Goal: Information Seeking & Learning: Check status

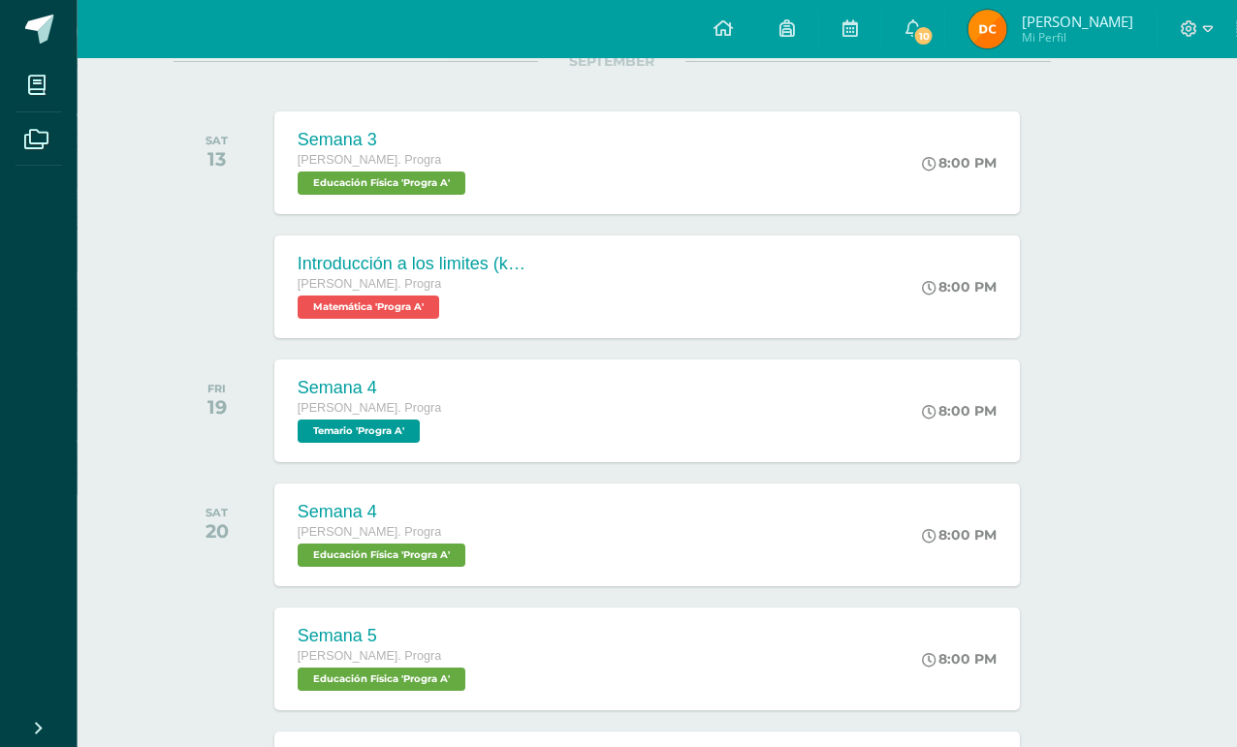
scroll to position [272, 47]
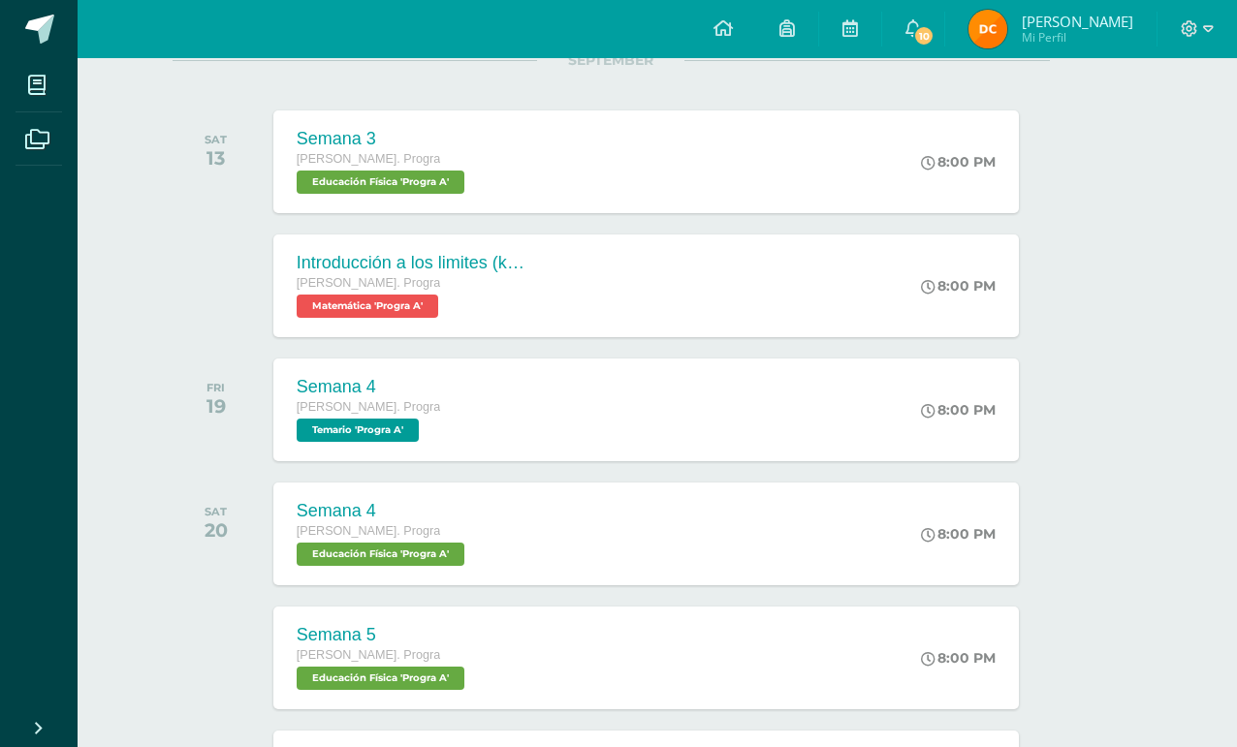
click at [330, 283] on span "[PERSON_NAME]. Progra" at bounding box center [368, 283] width 143 height 14
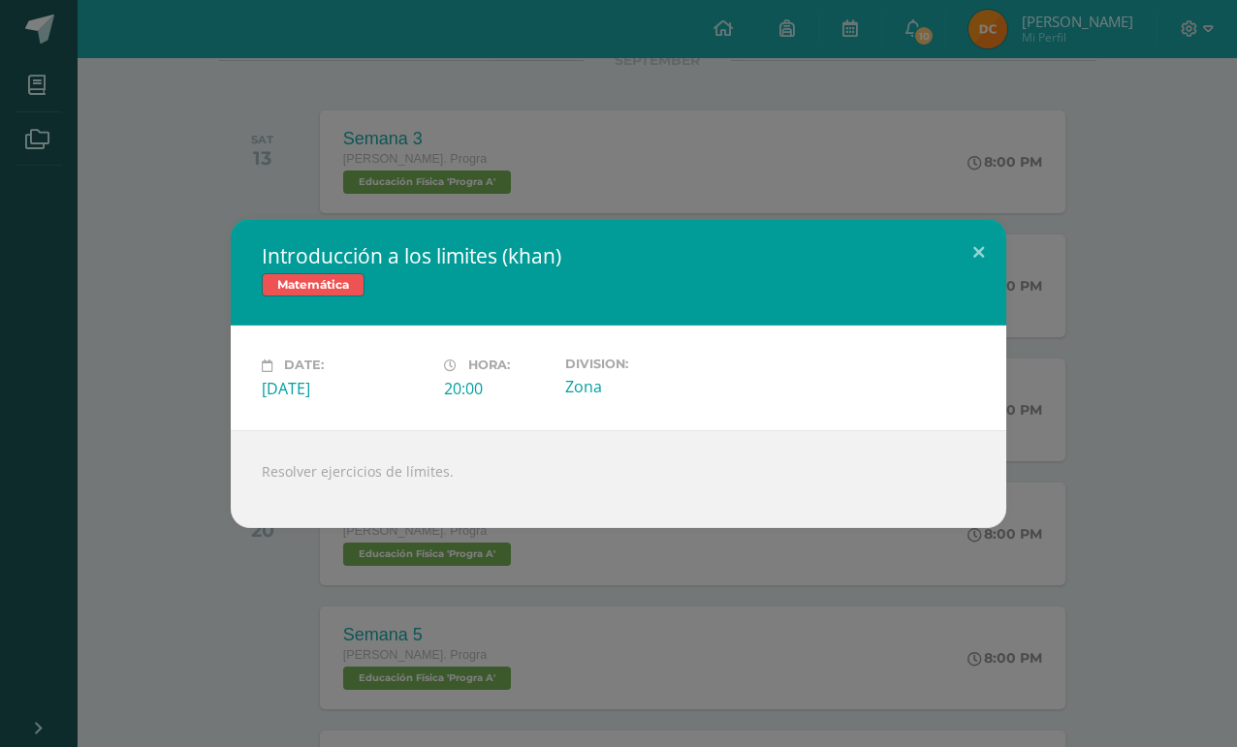
click at [970, 271] on button at bounding box center [978, 252] width 55 height 66
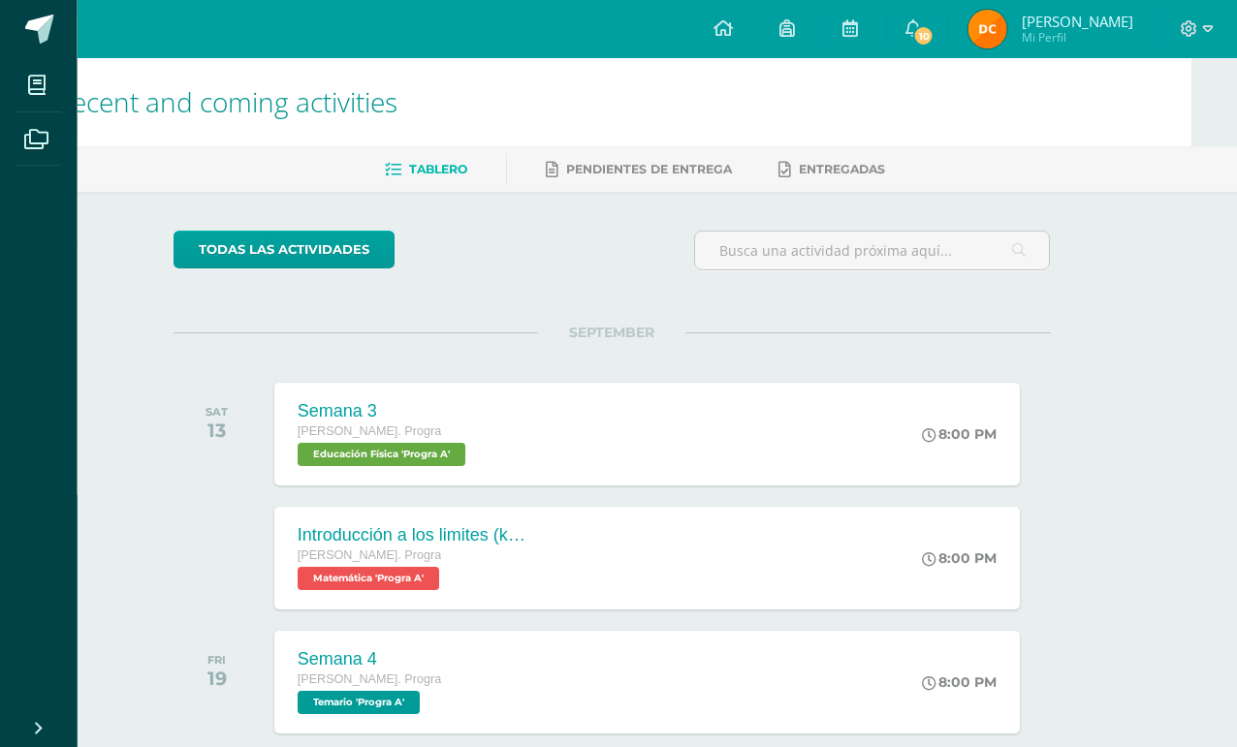
scroll to position [0, 47]
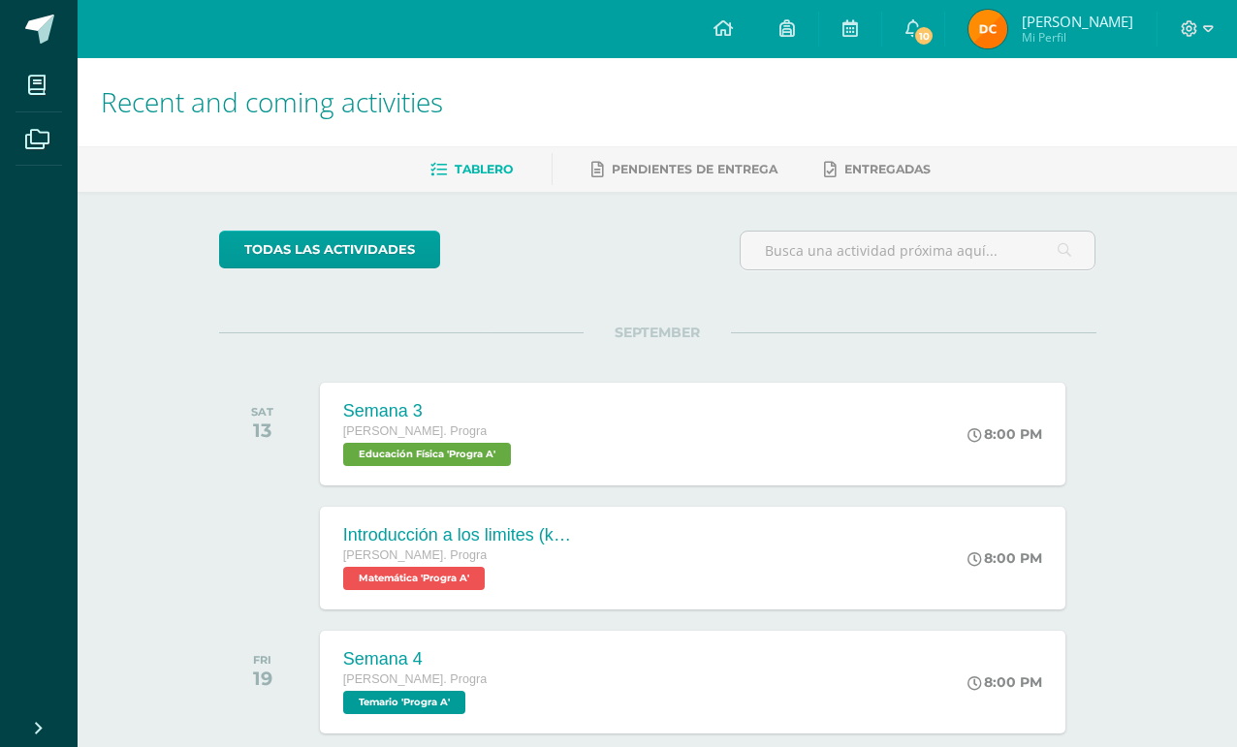
click at [42, 46] on link at bounding box center [39, 29] width 78 height 58
click at [34, 93] on icon at bounding box center [36, 85] width 17 height 19
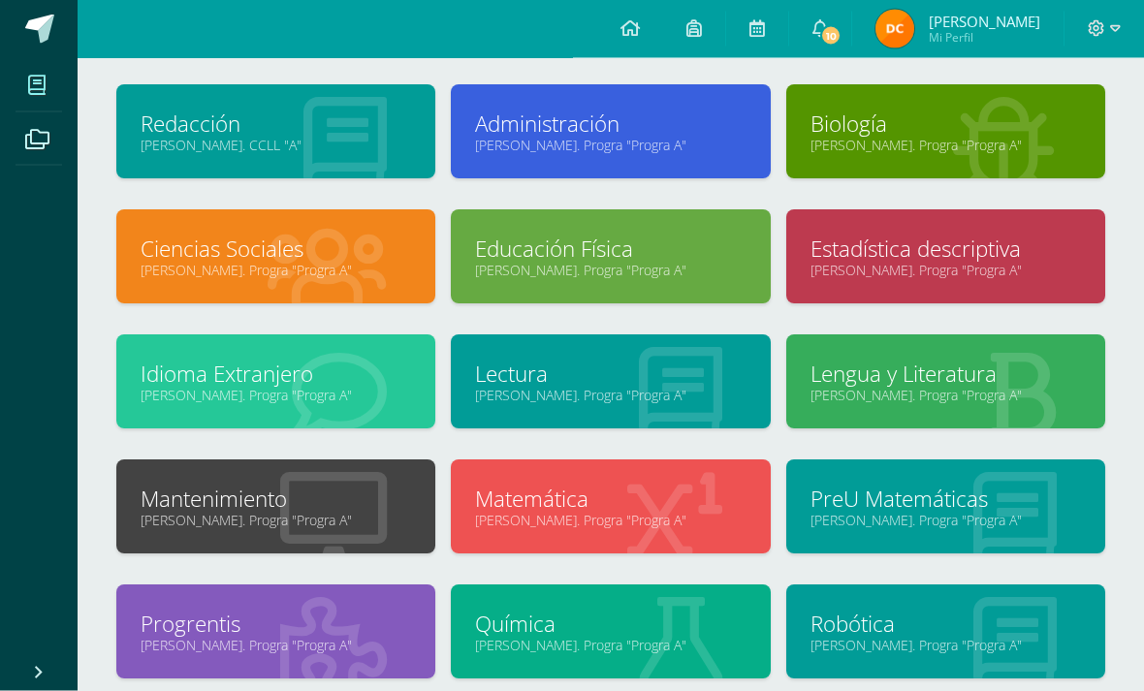
scroll to position [111, 0]
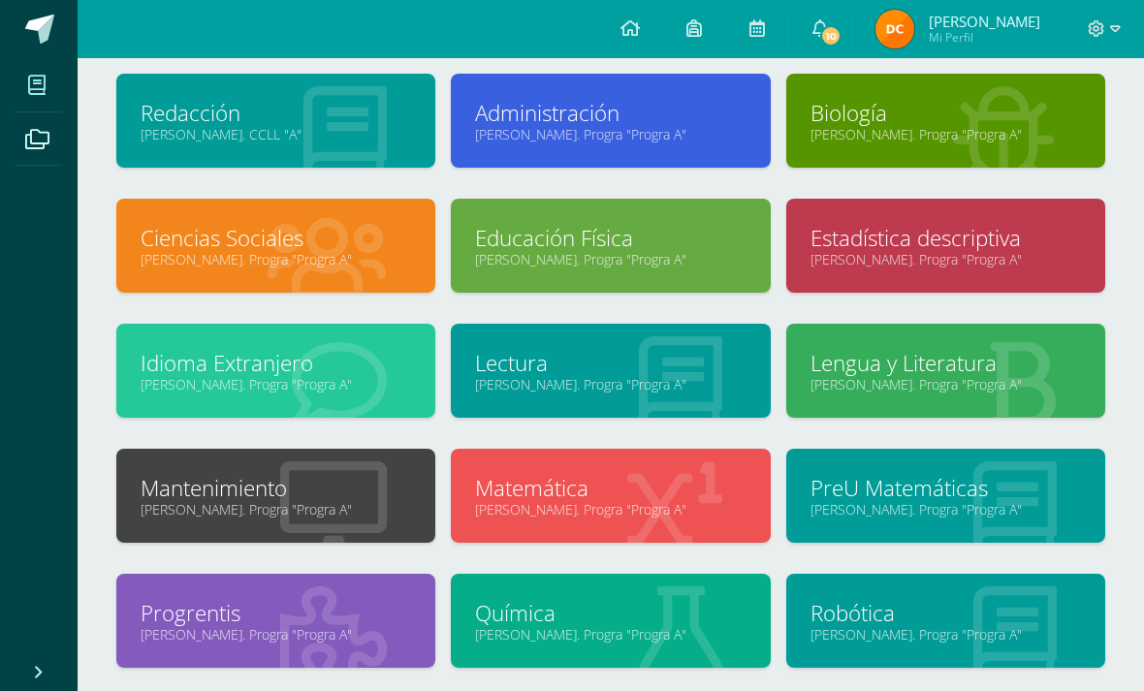
click at [959, 487] on link "PreU Matemáticas" at bounding box center [945, 488] width 270 height 30
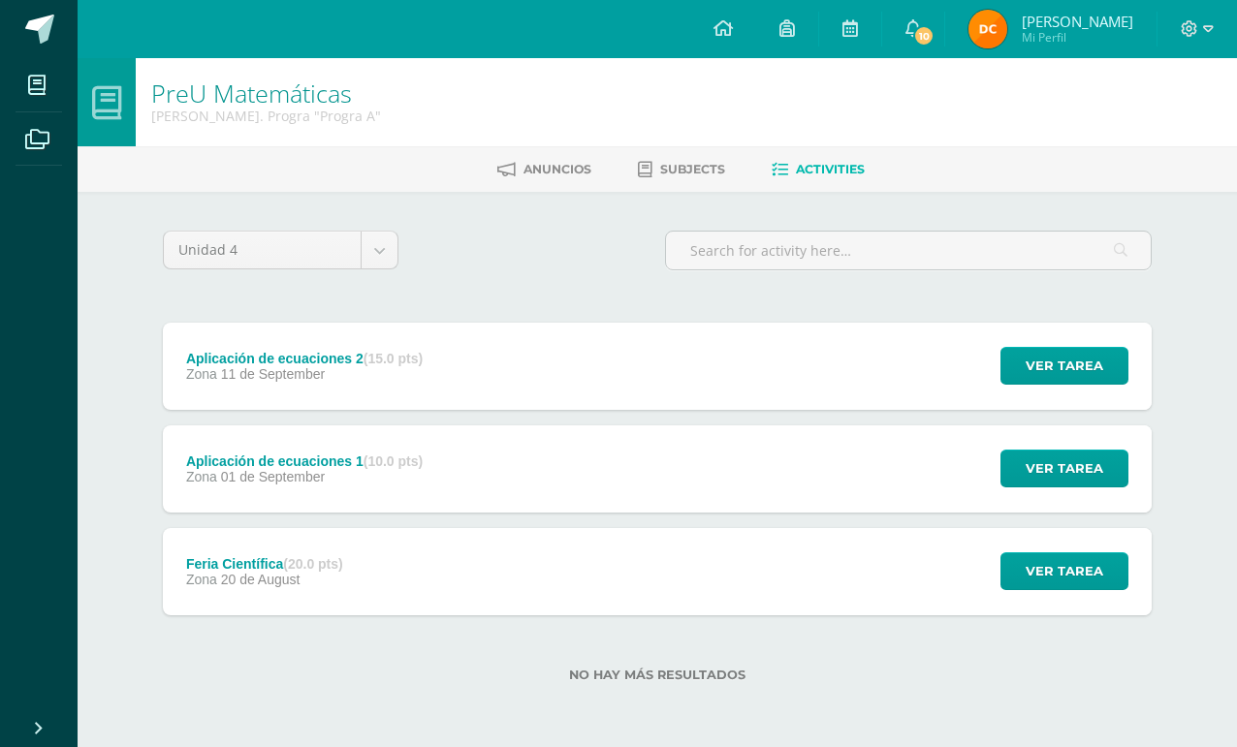
click at [1065, 369] on span "Ver tarea" at bounding box center [1065, 366] width 78 height 36
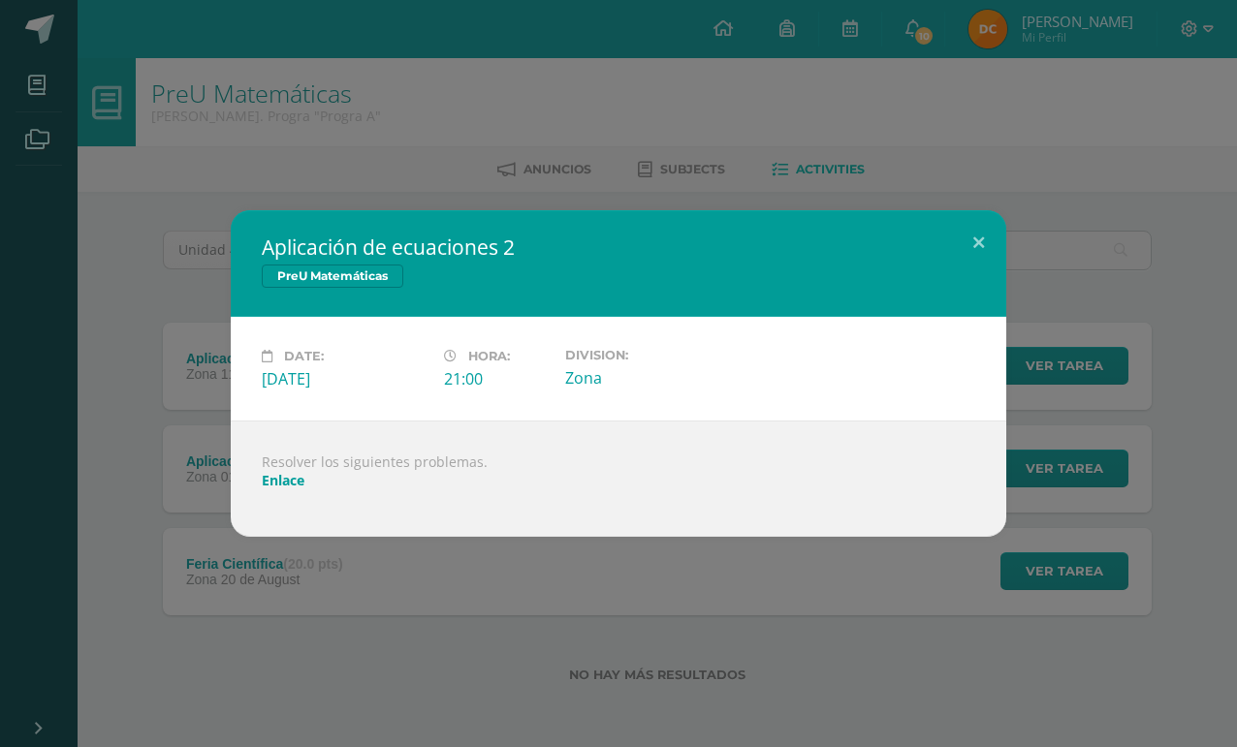
click at [283, 475] on link "Enlace" at bounding box center [283, 480] width 43 height 18
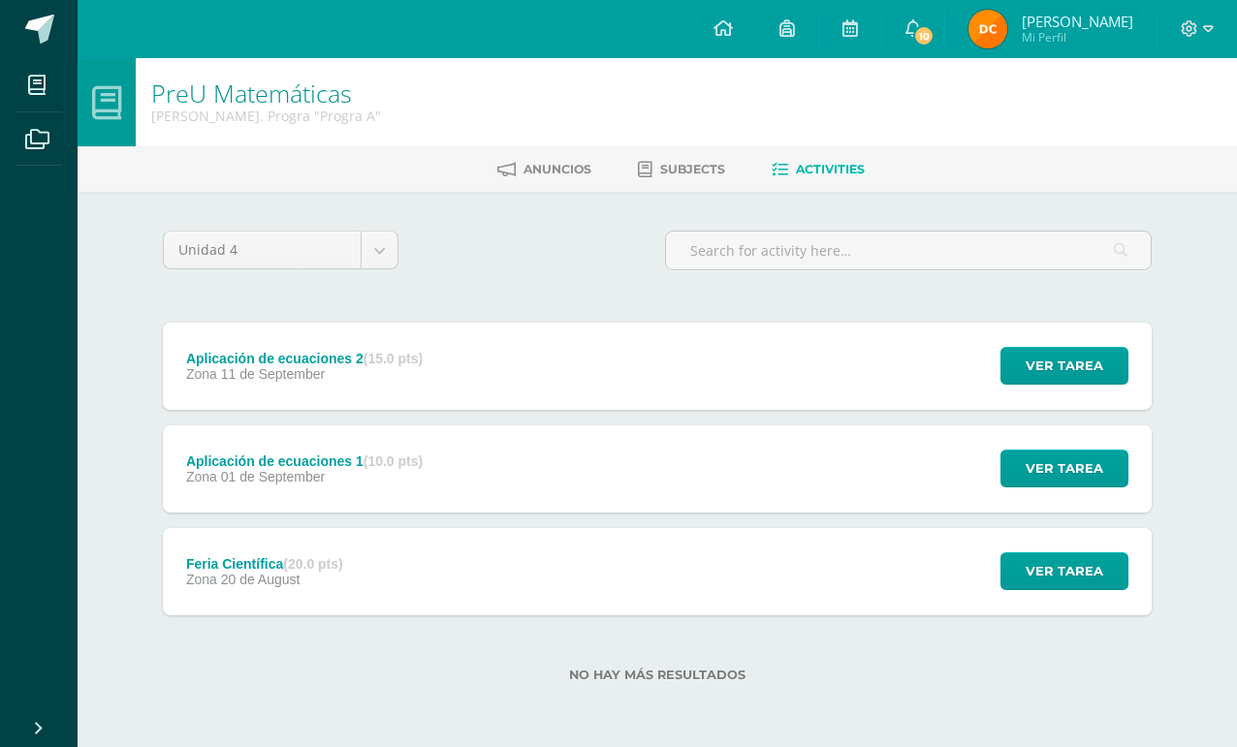
click at [41, 80] on icon at bounding box center [36, 85] width 17 height 19
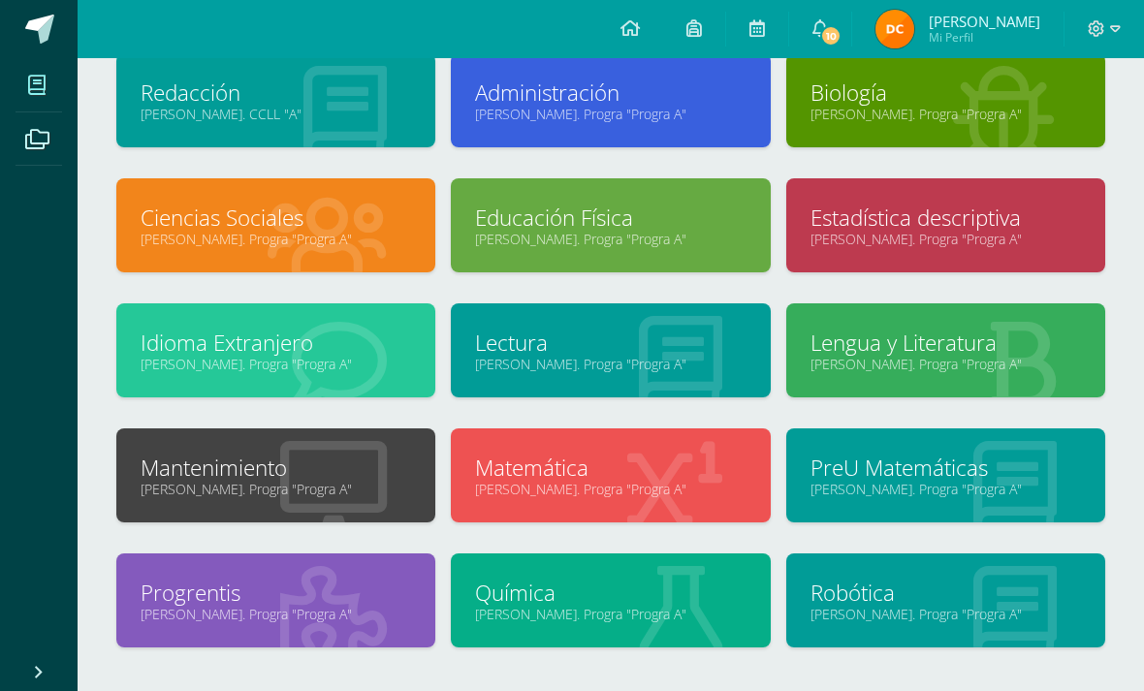
scroll to position [137, 0]
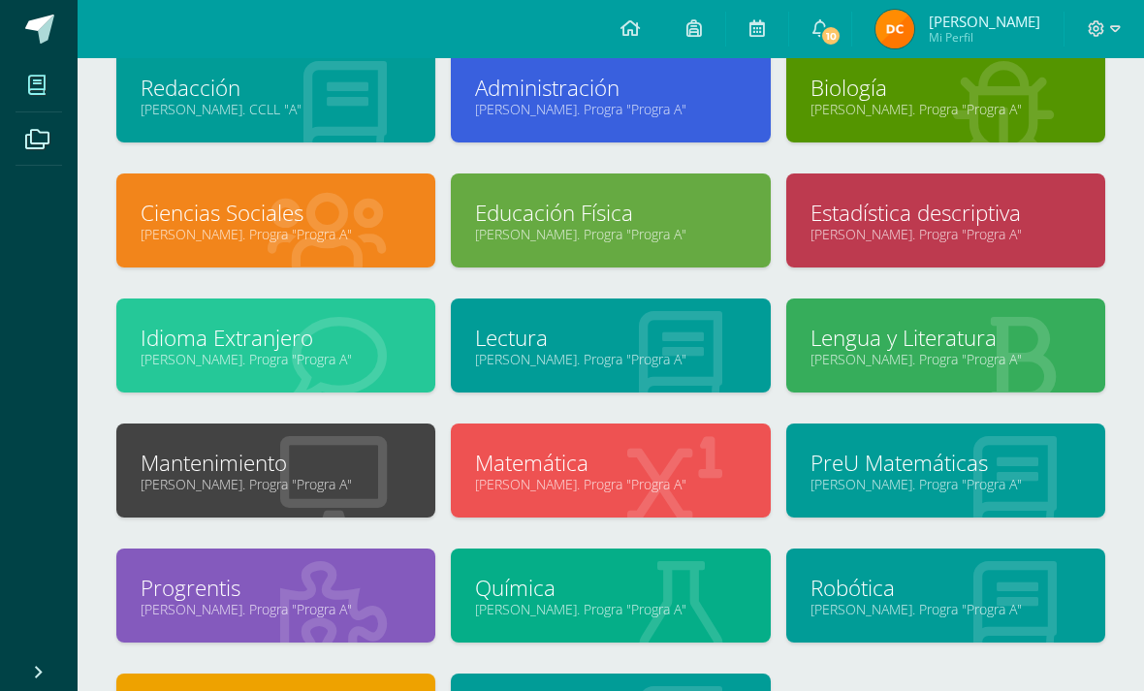
click at [873, 114] on link "[PERSON_NAME]. Progra "Progra A"" at bounding box center [945, 109] width 270 height 18
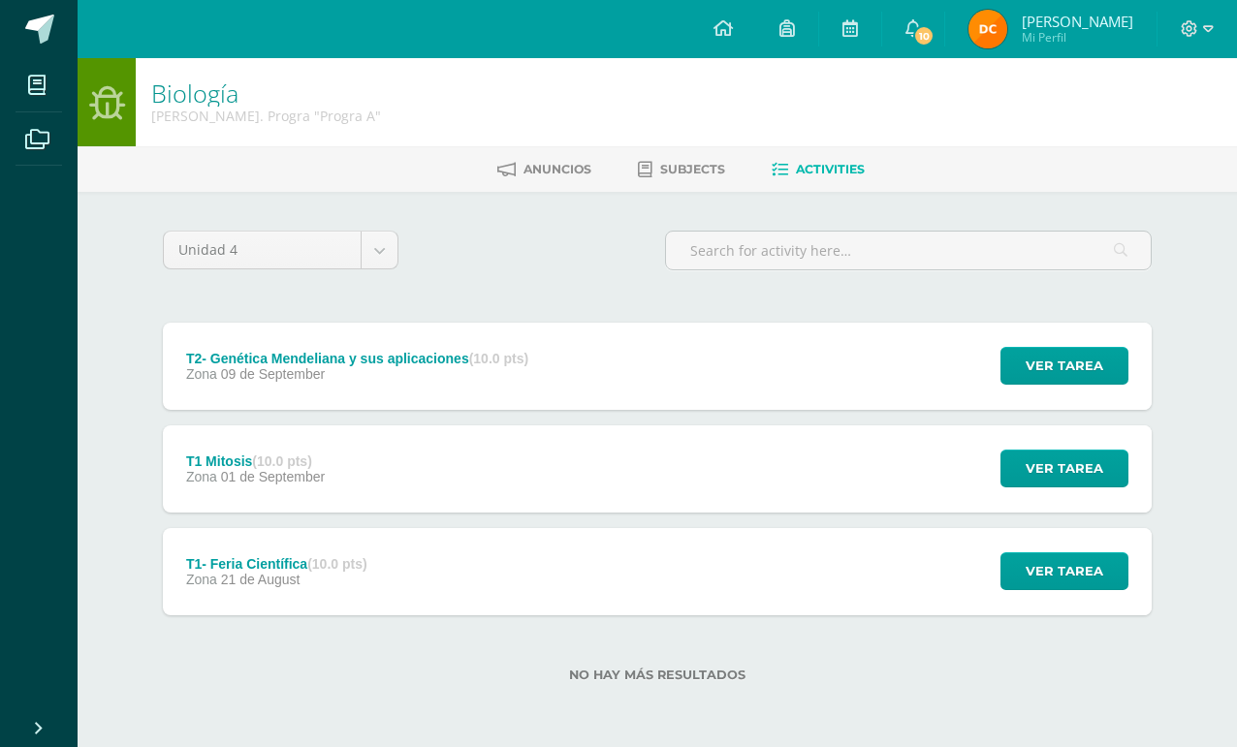
click at [42, 31] on span at bounding box center [39, 29] width 29 height 29
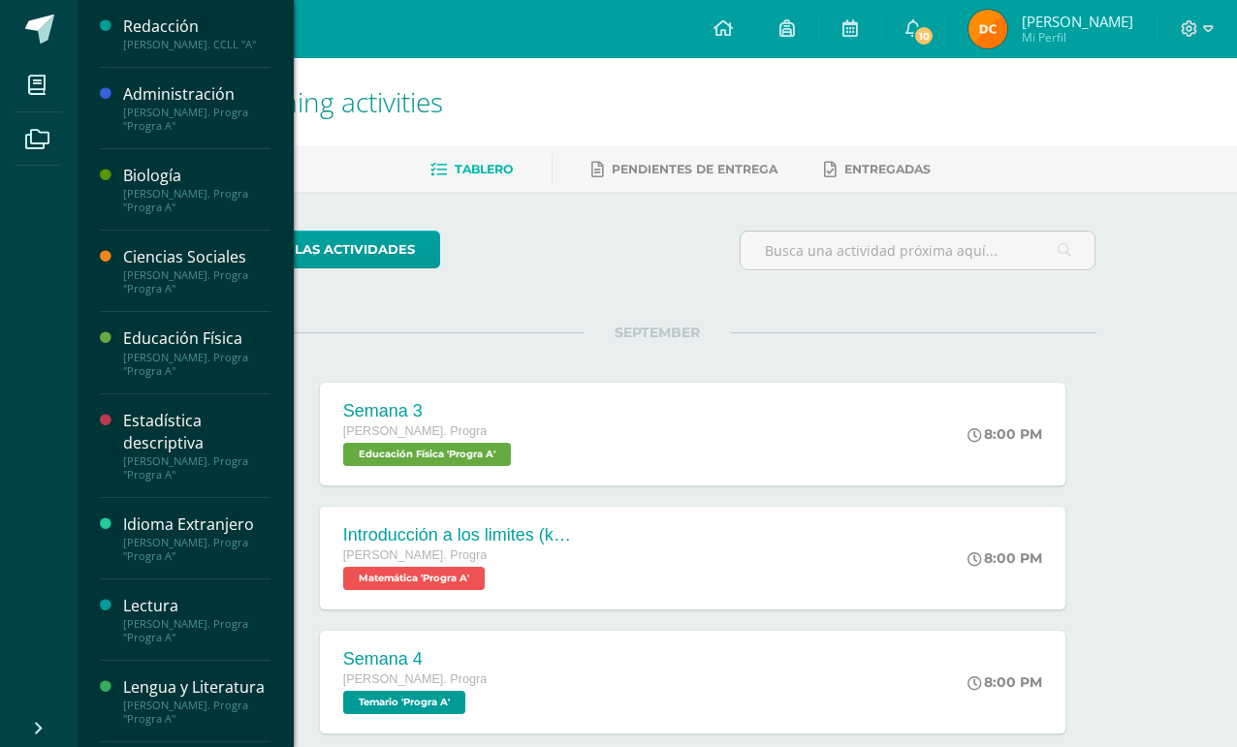
click at [36, 84] on icon at bounding box center [36, 85] width 17 height 19
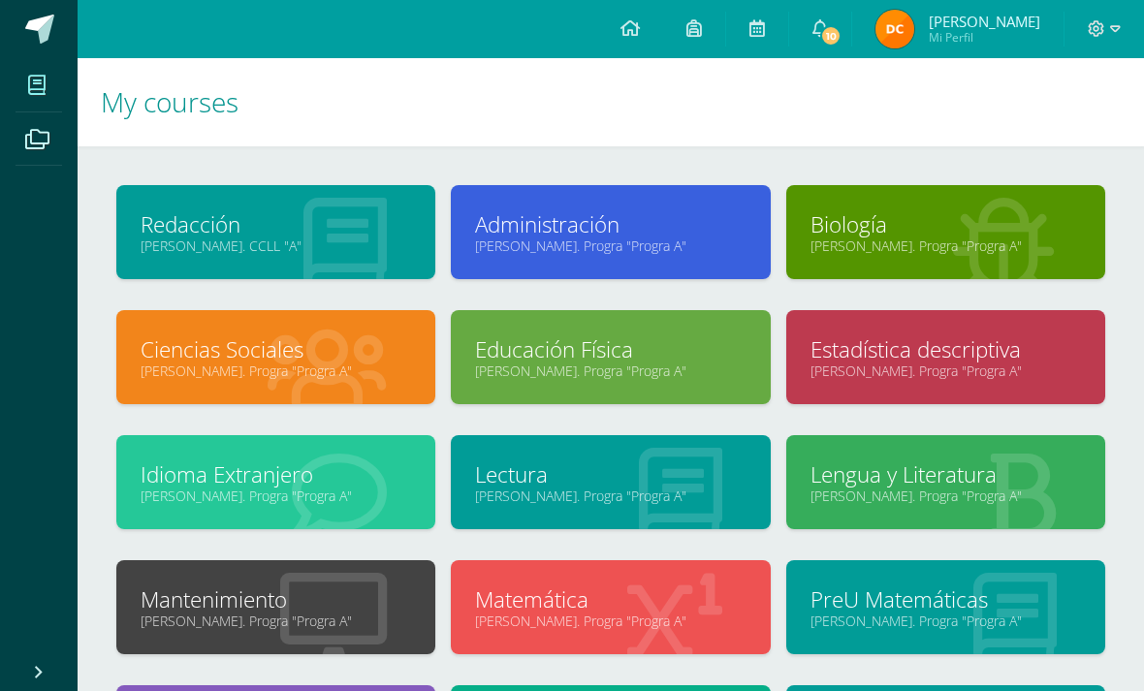
click at [955, 336] on link "Estadística descriptiva" at bounding box center [945, 349] width 270 height 30
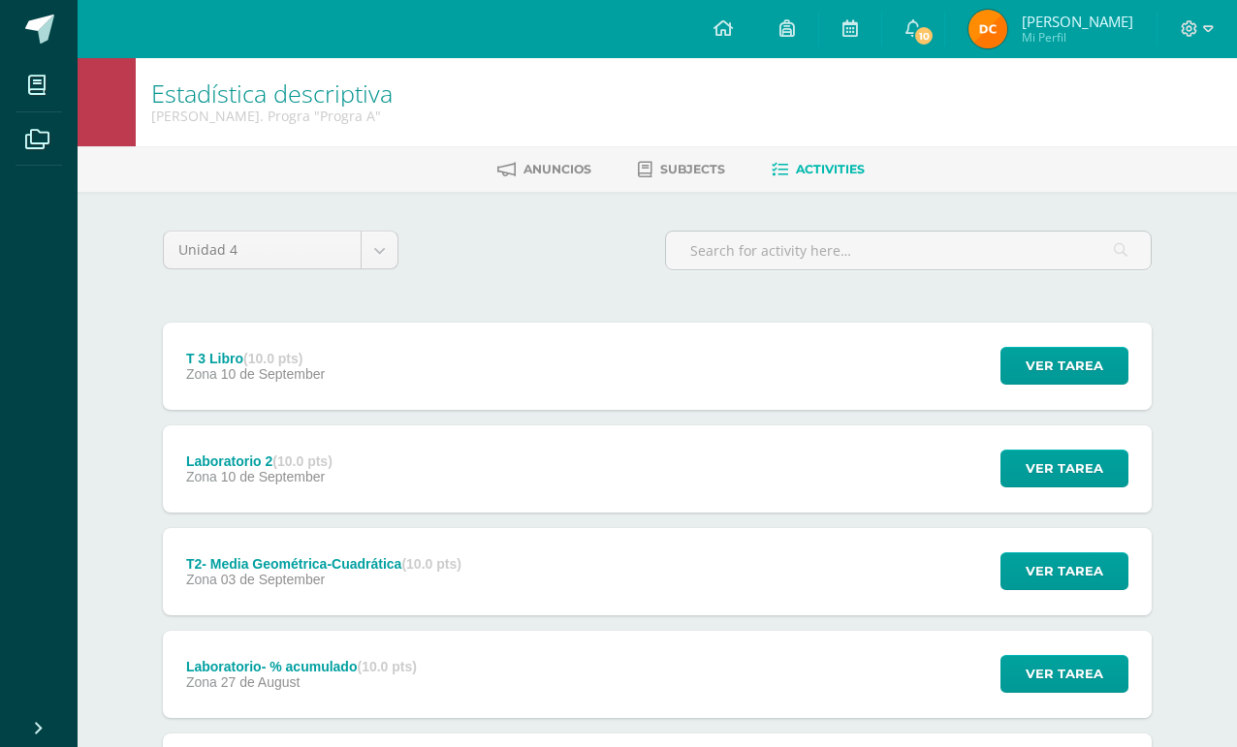
click at [1055, 473] on span "Ver tarea" at bounding box center [1065, 469] width 78 height 36
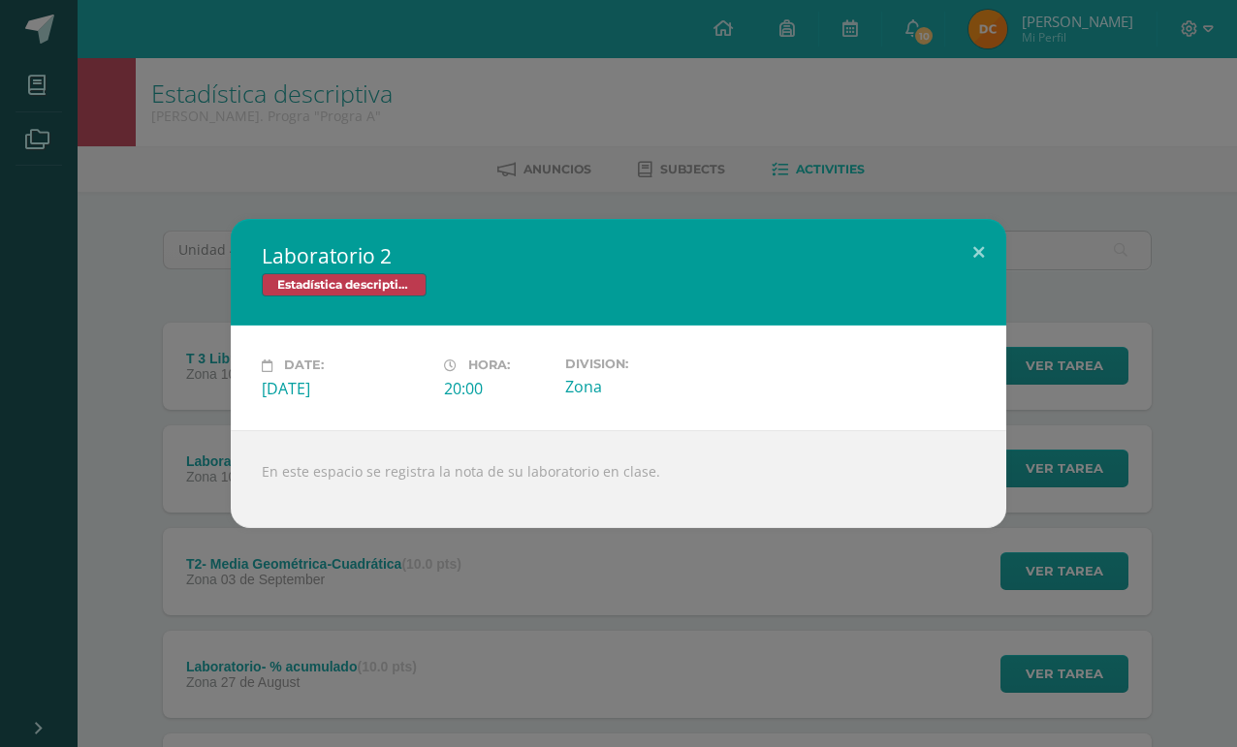
click at [966, 263] on button at bounding box center [978, 252] width 55 height 66
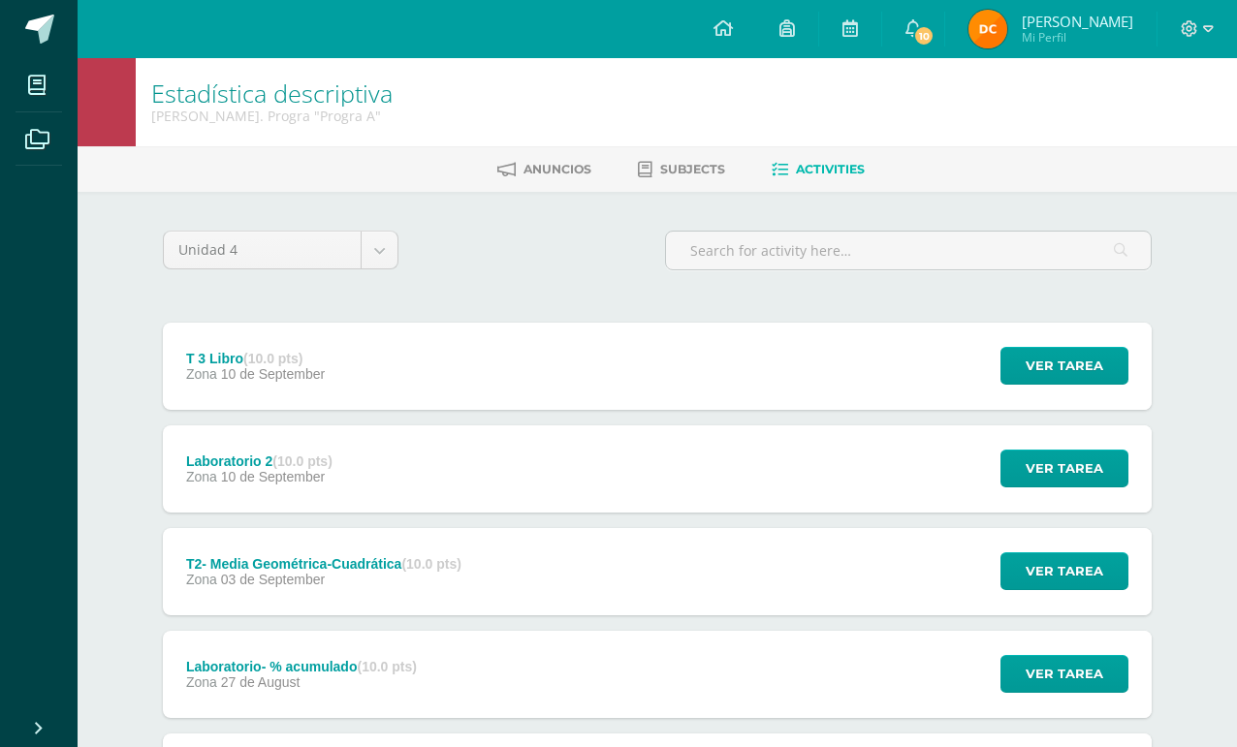
click at [730, 488] on div "Laboratorio 2 (10.0 pts) Zona [DATE] Ver tarea Laboratorio 2 Estadística descri…" at bounding box center [657, 469] width 989 height 87
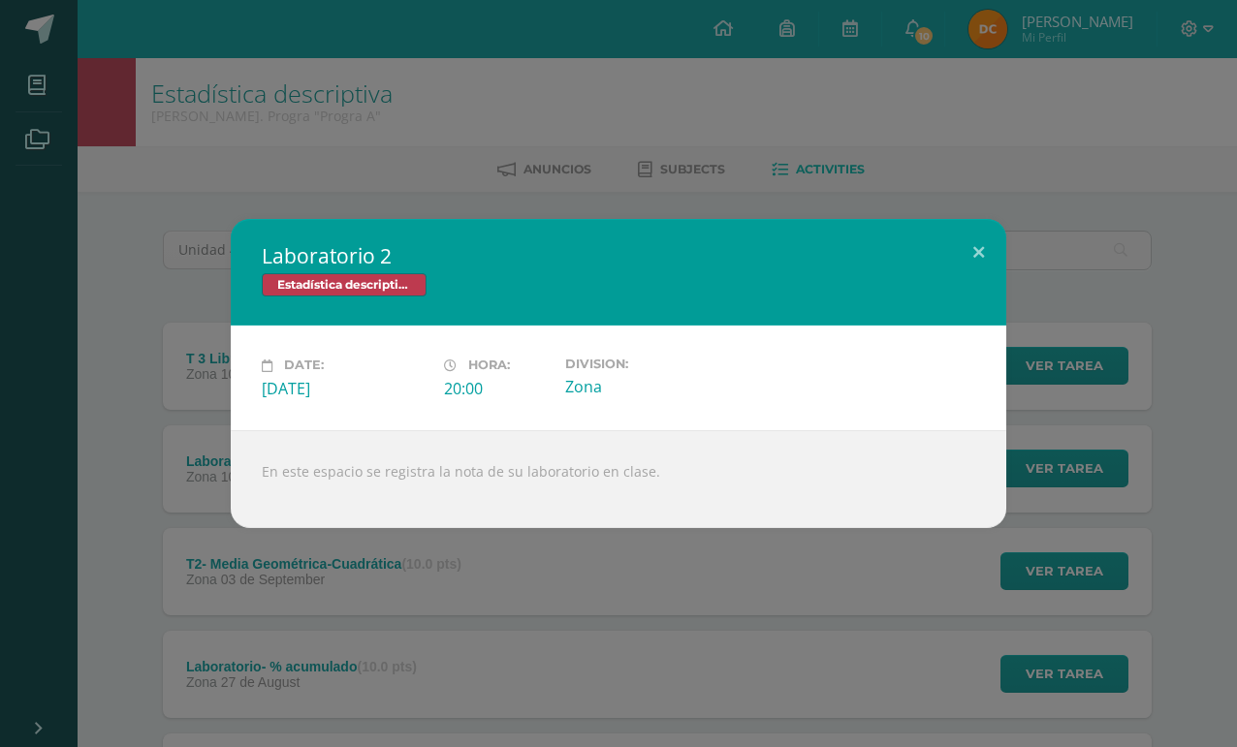
click at [967, 239] on button at bounding box center [978, 252] width 55 height 66
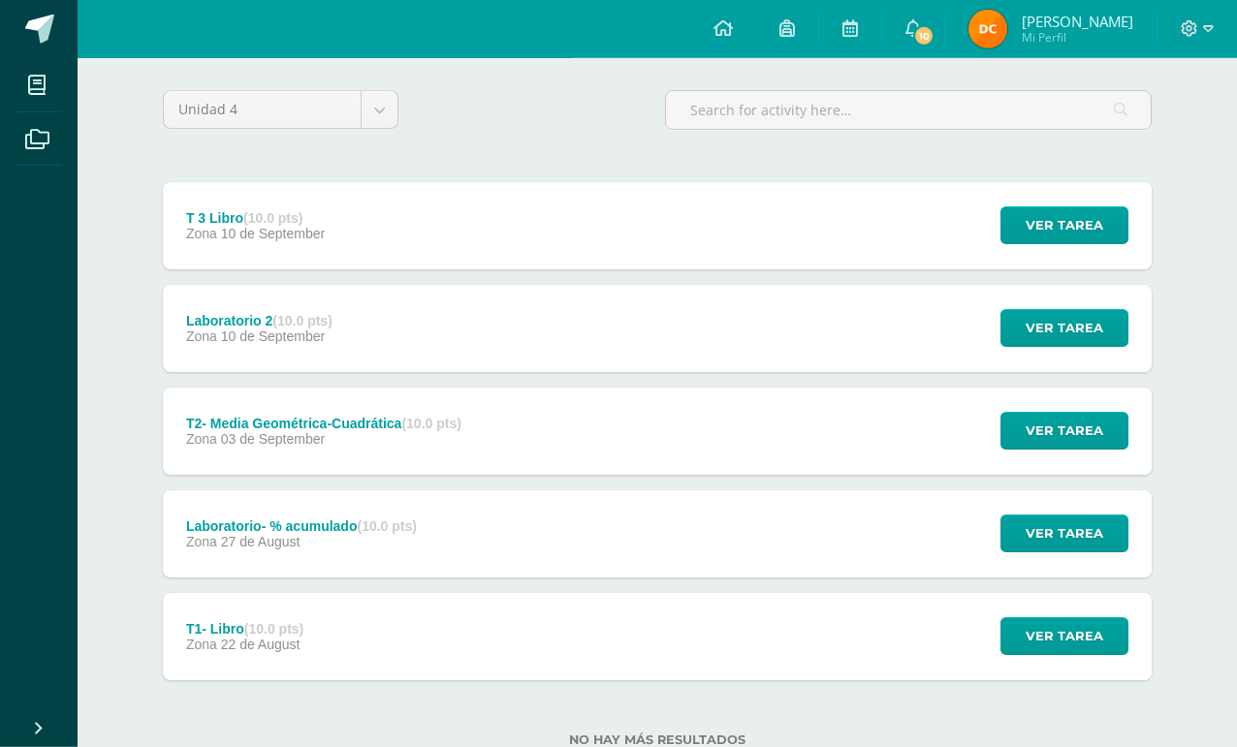
scroll to position [141, 0]
